Goal: Task Accomplishment & Management: Manage account settings

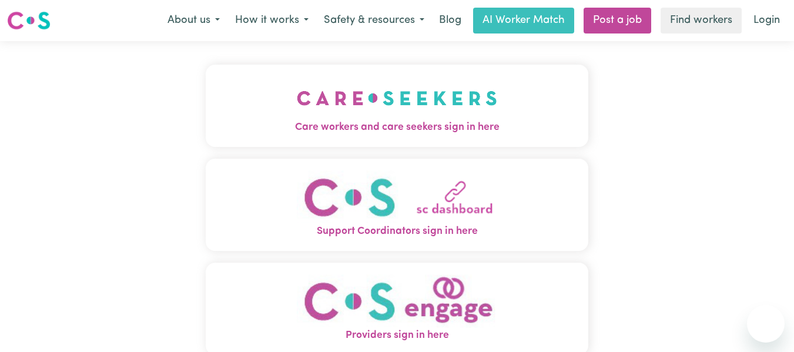
click at [448, 111] on img "Care workers and care seekers sign in here" at bounding box center [397, 98] width 200 height 44
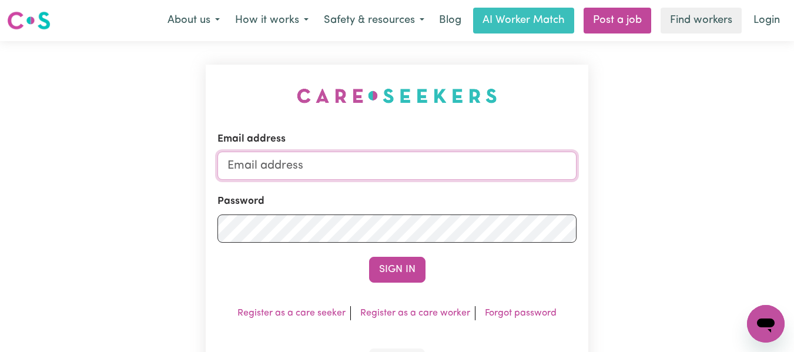
click at [395, 165] on input "Email address" at bounding box center [398, 166] width 360 height 28
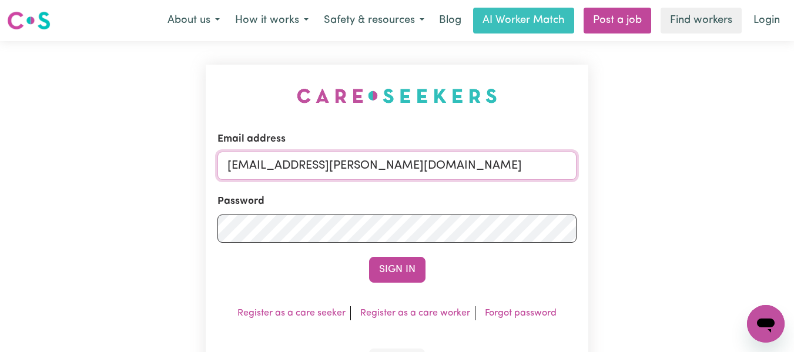
type input "[EMAIL_ADDRESS][PERSON_NAME][DOMAIN_NAME]"
click at [369, 257] on button "Sign In" at bounding box center [397, 270] width 56 height 26
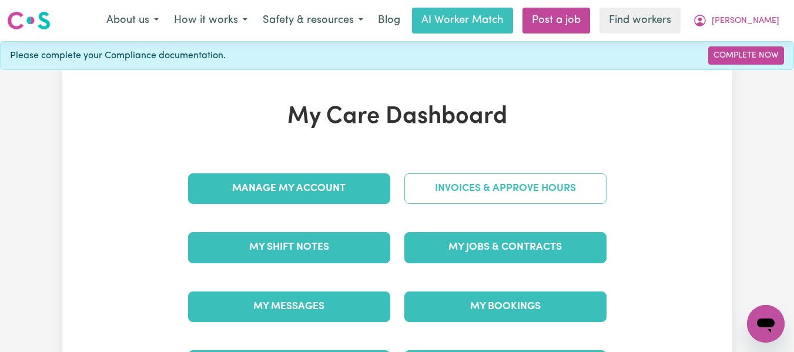
click at [441, 181] on link "Invoices & Approve Hours" at bounding box center [506, 188] width 202 height 31
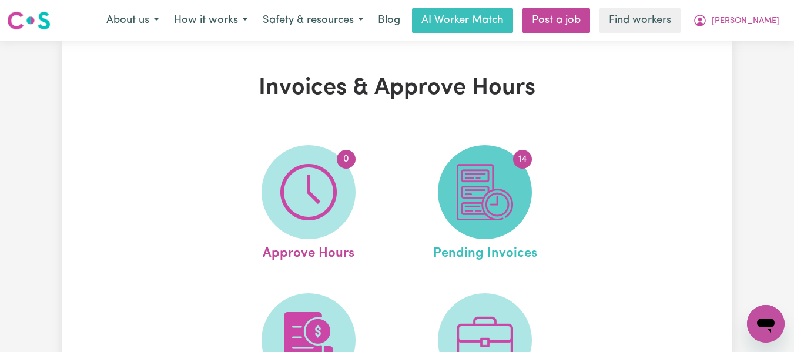
click at [493, 195] on img at bounding box center [485, 192] width 56 height 56
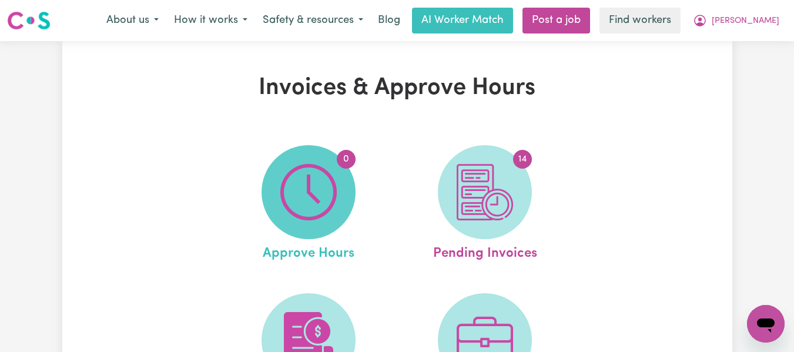
click at [318, 181] on img at bounding box center [308, 192] width 56 height 56
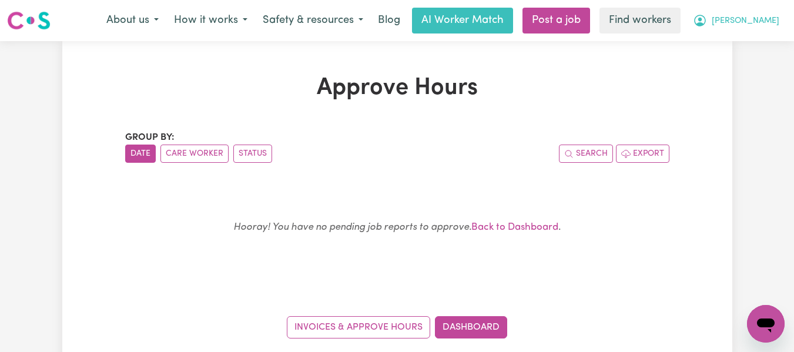
click at [773, 22] on span "[PERSON_NAME]" at bounding box center [746, 21] width 68 height 13
click at [712, 66] on link "Logout" at bounding box center [740, 67] width 93 height 22
